Goal: Find specific page/section: Find specific page/section

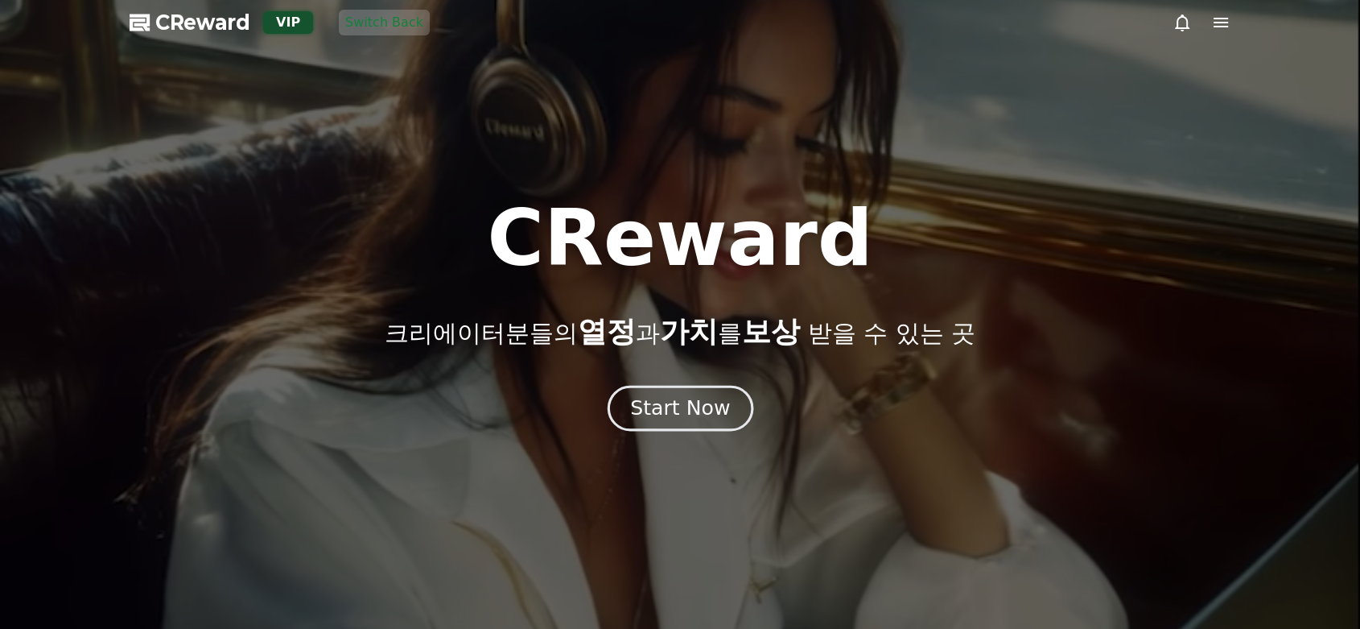
click at [659, 398] on div "Start Now" at bounding box center [680, 407] width 100 height 27
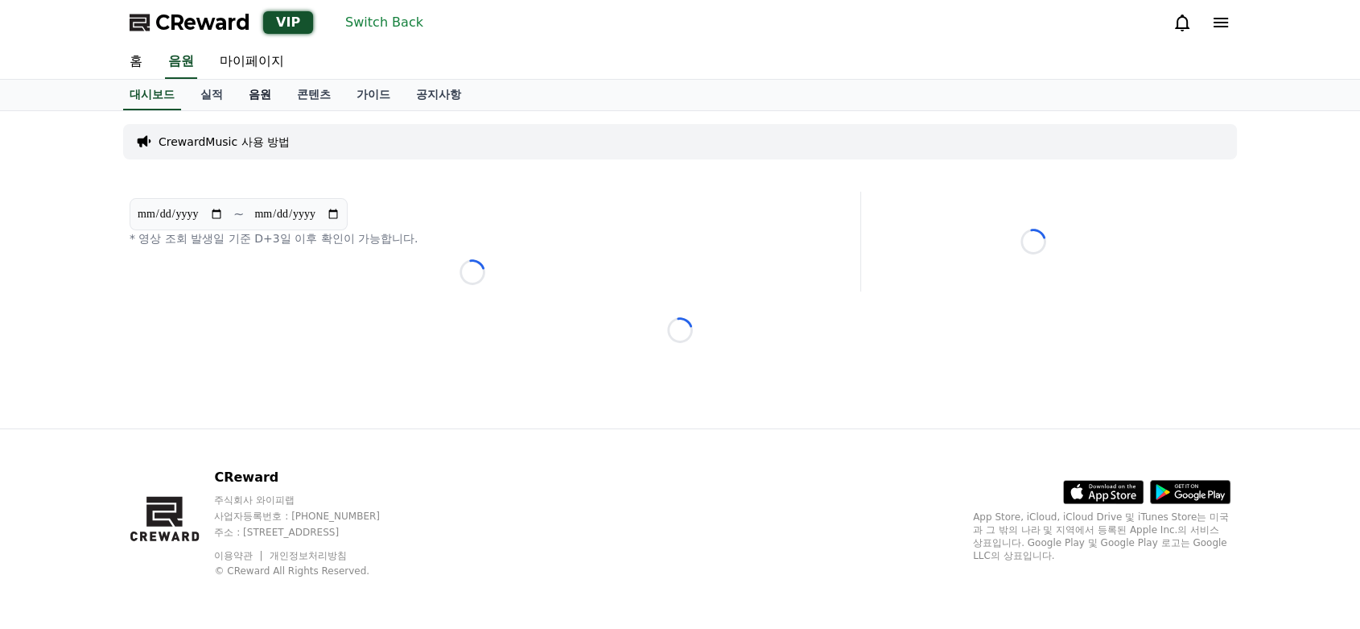
click at [252, 89] on link "음원" at bounding box center [260, 95] width 48 height 31
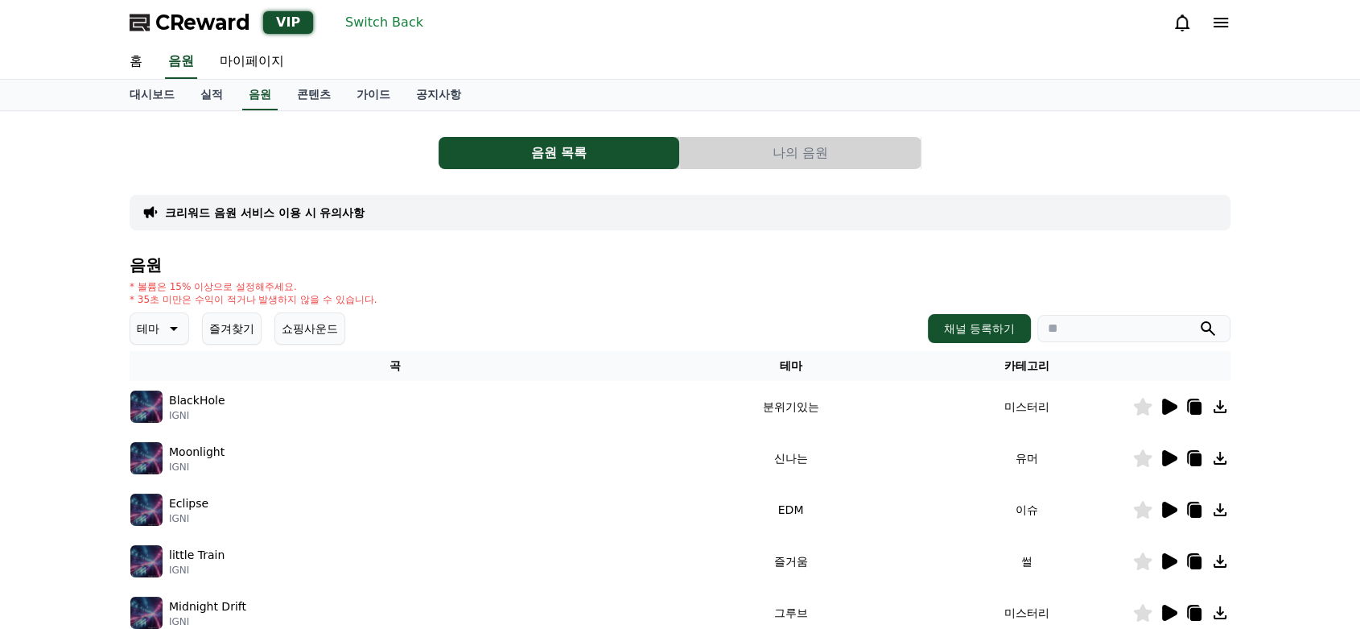
click at [818, 142] on button "나의 음원" at bounding box center [800, 153] width 241 height 32
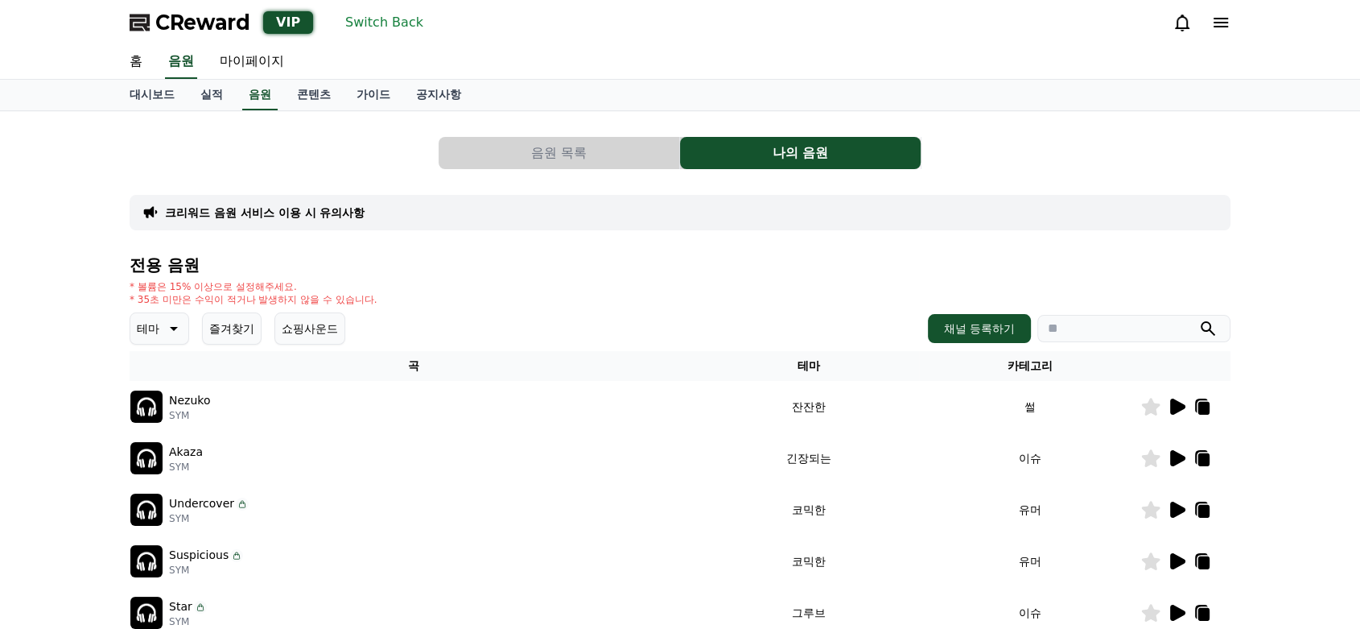
click at [635, 293] on div "* 볼륨은 15% 이상으로 설정해주세요. * 35초 미만은 수익이 적거나 발생하지 않을 수 있습니다." at bounding box center [680, 293] width 1101 height 26
click at [362, 26] on button "Switch Back" at bounding box center [384, 23] width 91 height 26
